Goal: Check status: Check status

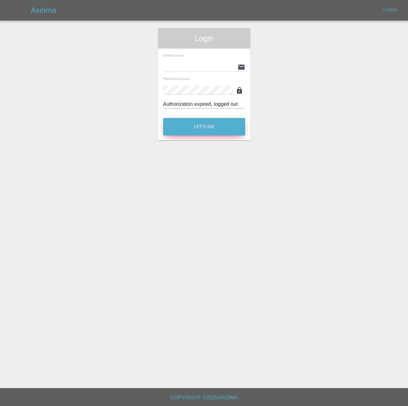
type input "[PERSON_NAME][EMAIL_ADDRESS][PERSON_NAME][DOMAIN_NAME]"
click at [223, 135] on button "Let's Go" at bounding box center [204, 127] width 82 height 18
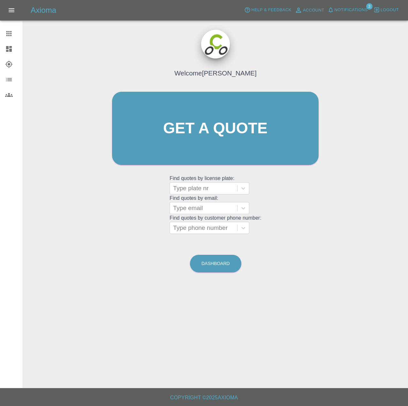
click at [338, 8] on span "Notifications" at bounding box center [351, 9] width 33 height 7
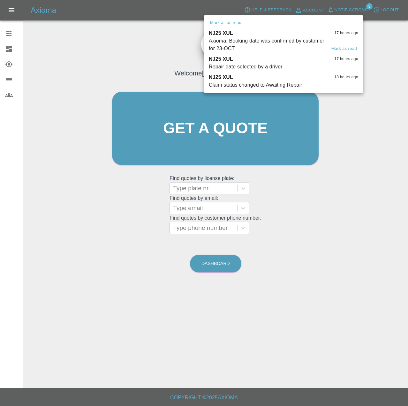
click at [250, 37] on div "NJ25 XUL 17 hours ago" at bounding box center [283, 33] width 149 height 8
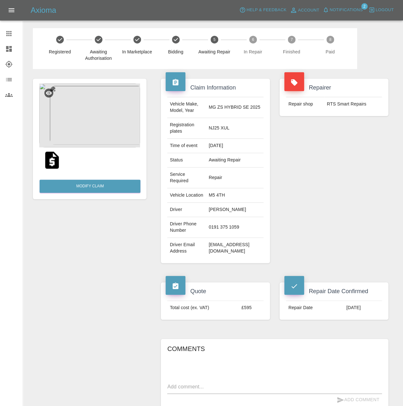
click at [11, 35] on icon at bounding box center [8, 33] width 5 height 5
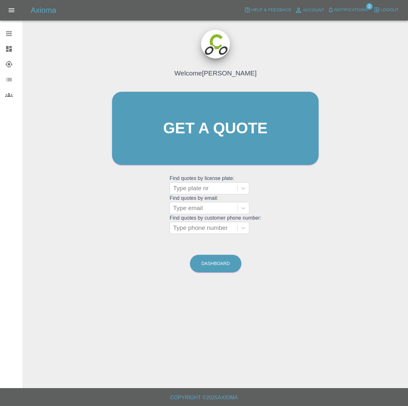
click at [12, 52] on icon at bounding box center [9, 49] width 6 height 6
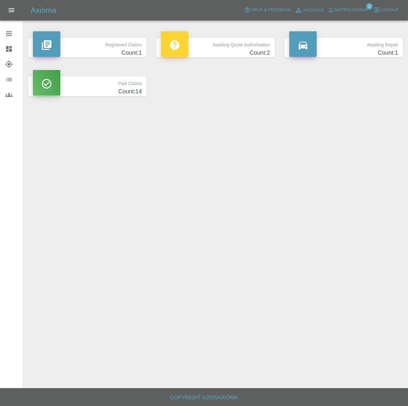
click at [123, 56] on h4 "Count: 1" at bounding box center [87, 53] width 109 height 9
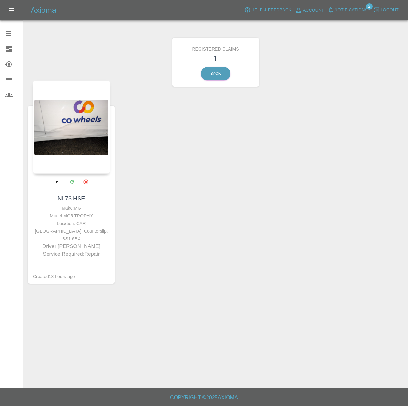
click at [87, 111] on div at bounding box center [71, 126] width 77 height 93
